Goal: Find specific page/section: Find specific page/section

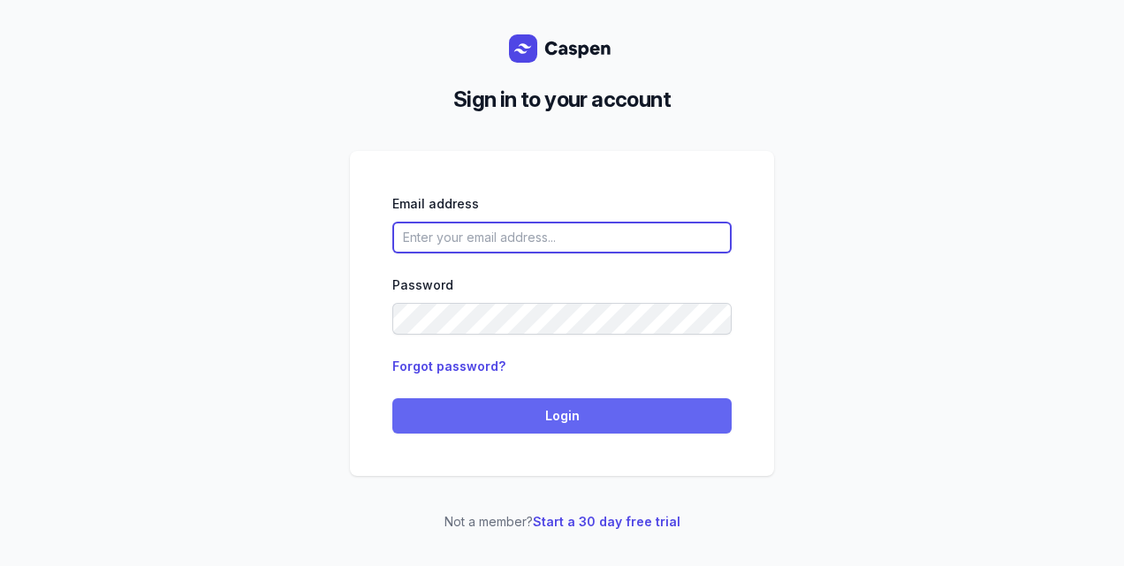
type input "[PERSON_NAME][EMAIL_ADDRESS][DOMAIN_NAME][PERSON_NAME]"
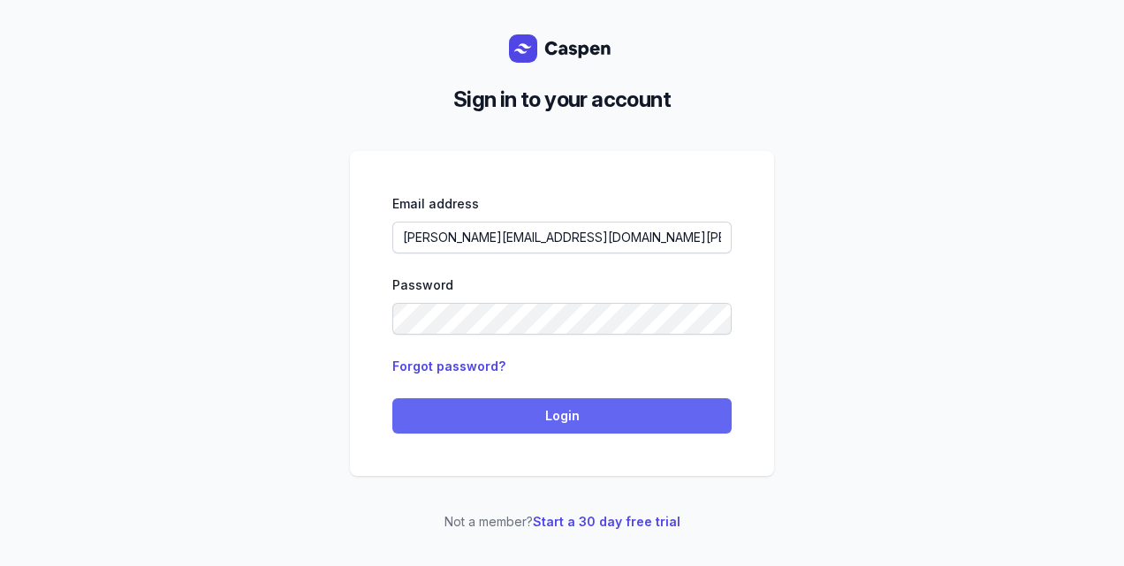
click at [574, 415] on span "Login" at bounding box center [562, 416] width 318 height 21
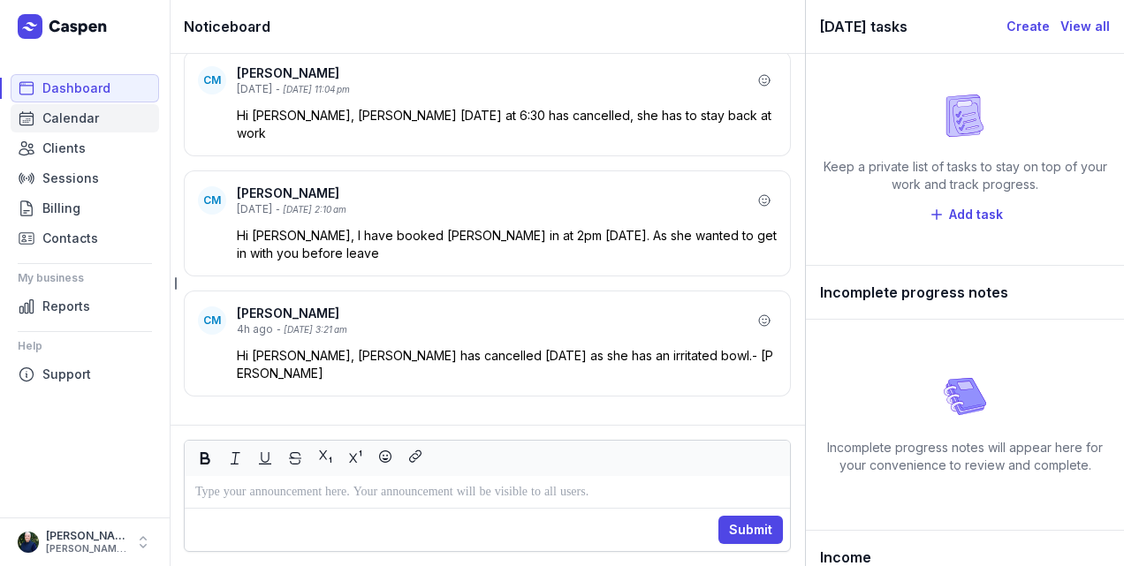
click at [66, 126] on span "Calendar" at bounding box center [70, 118] width 57 height 21
select select "week"
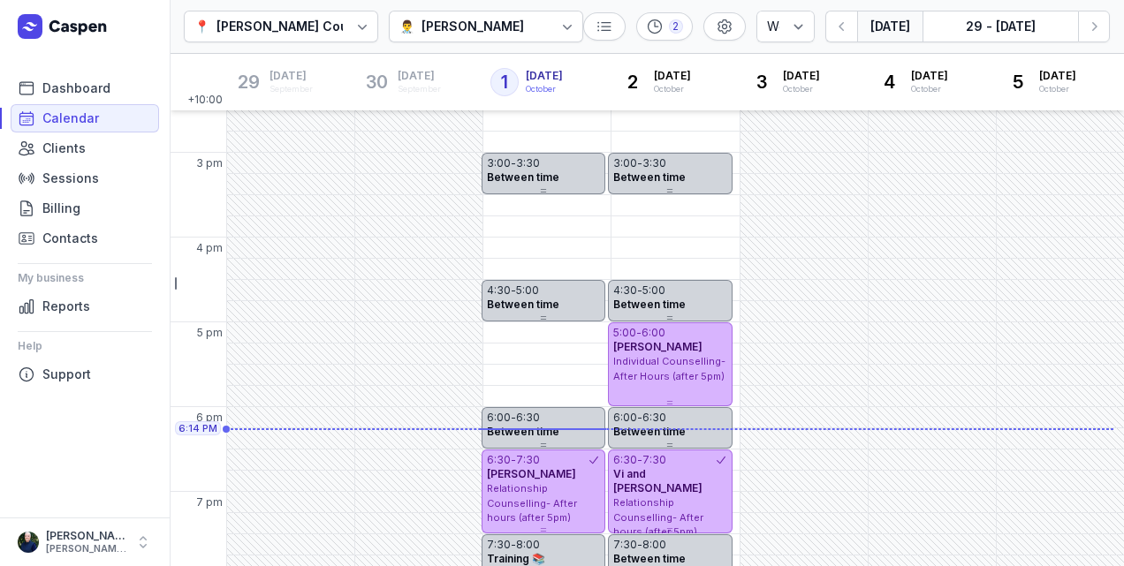
scroll to position [561, 0]
